Goal: Find specific page/section: Find specific page/section

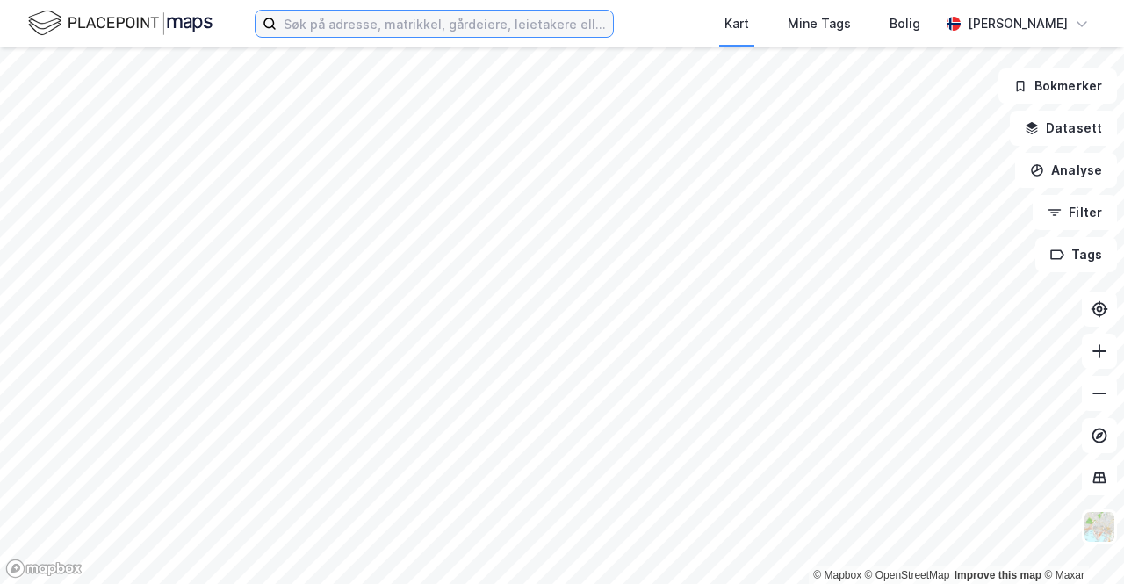
click at [395, 24] on input at bounding box center [445, 24] width 336 height 26
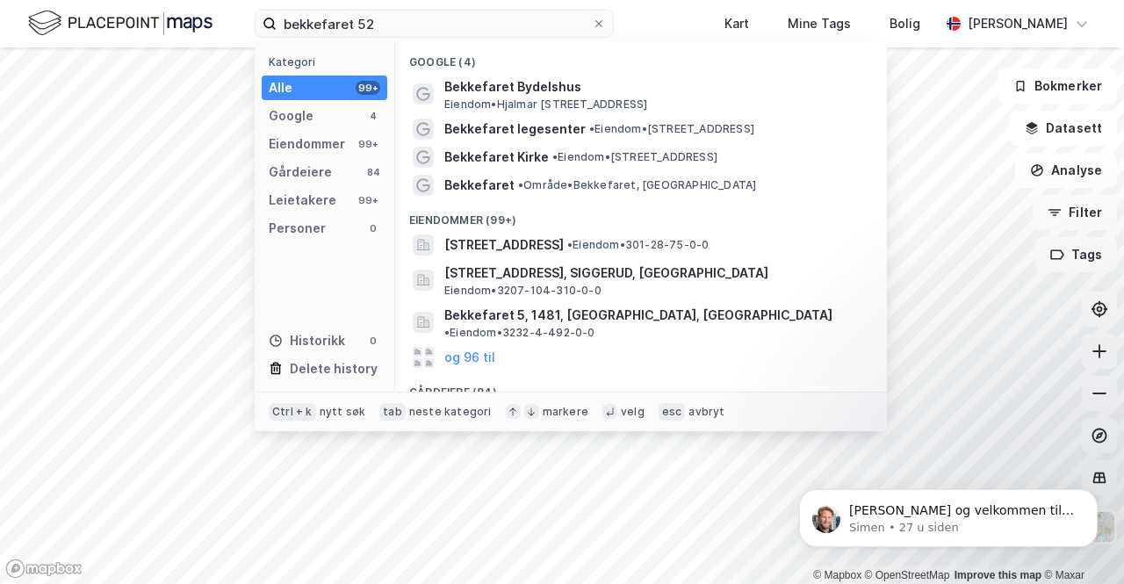
click at [199, 24] on img at bounding box center [120, 23] width 184 height 31
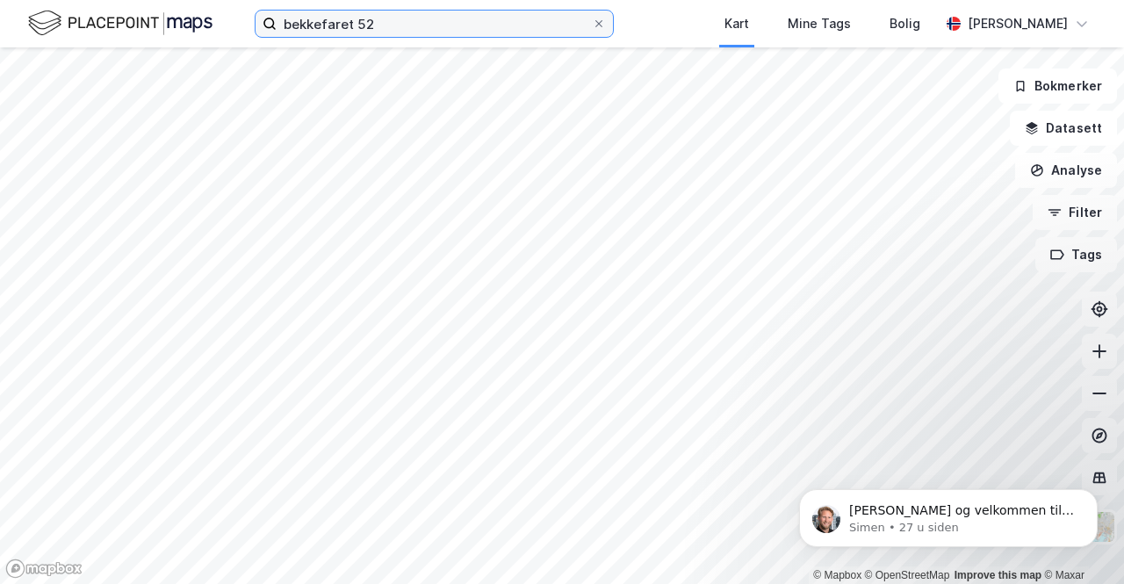
click at [402, 17] on input "bekkefaret 52" at bounding box center [434, 24] width 315 height 26
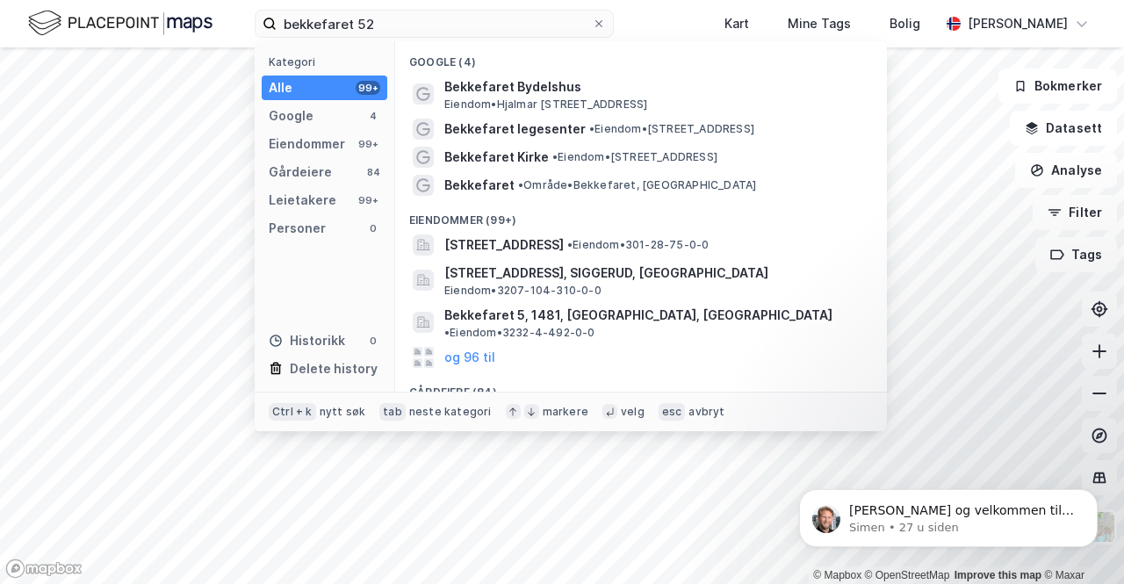
click at [333, 90] on div "Alle 99+" at bounding box center [325, 88] width 126 height 25
click at [327, 138] on div "Eiendommer" at bounding box center [307, 143] width 76 height 21
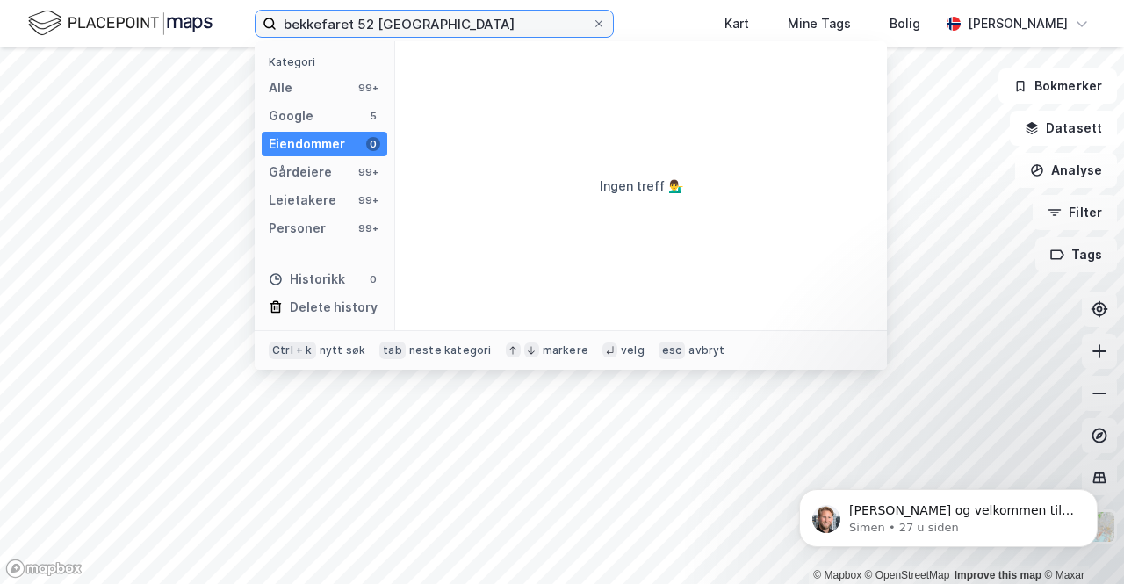
drag, startPoint x: 458, startPoint y: 20, endPoint x: 368, endPoint y: 22, distance: 89.6
click at [368, 22] on input "bekkefaret 52 [GEOGRAPHIC_DATA]" at bounding box center [434, 24] width 315 height 26
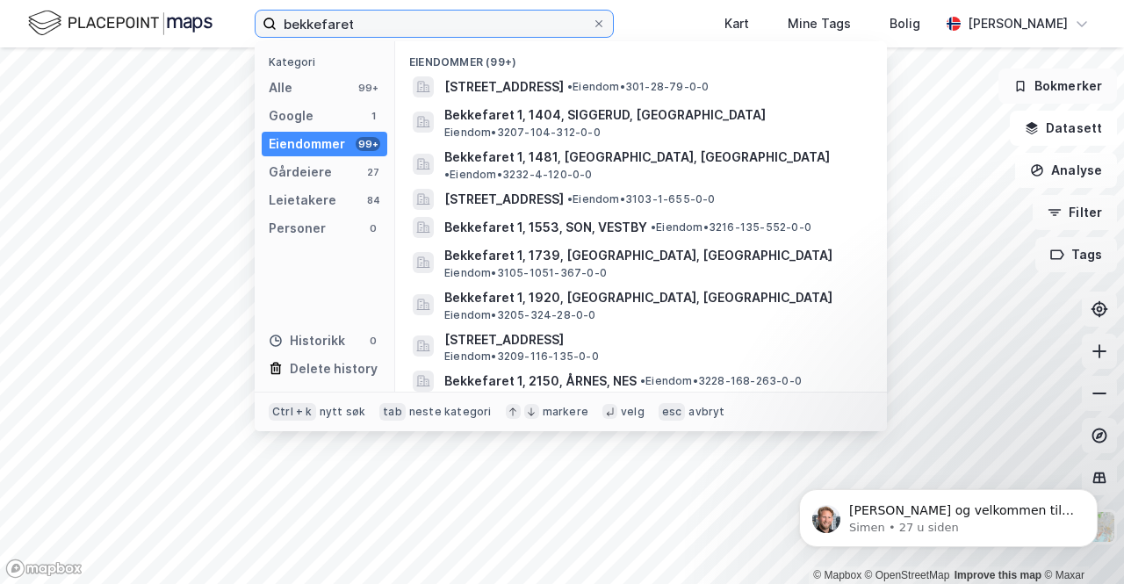
type input "bekkefaret"
